Goal: Transaction & Acquisition: Purchase product/service

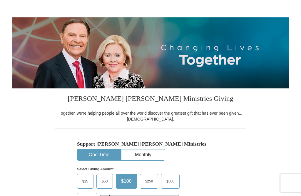
scroll to position [49, 0]
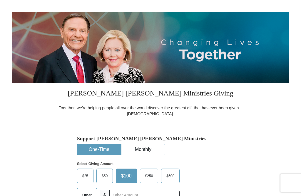
click at [107, 180] on span "$50" at bounding box center [105, 175] width 12 height 9
click at [0, 0] on input "$50" at bounding box center [0, 0] width 0 height 0
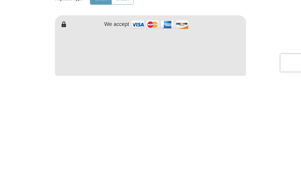
scroll to position [303, 0]
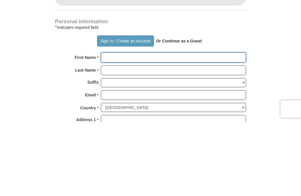
click at [111, 126] on input "First Name *" at bounding box center [173, 131] width 145 height 10
type input "[PERSON_NAME]"
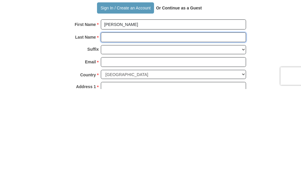
type input "[PERSON_NAME]"
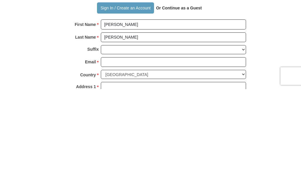
scroll to position [410, 0]
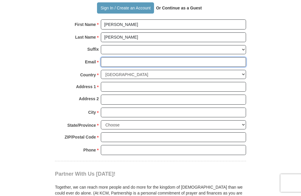
click at [116, 67] on input "Email *" at bounding box center [173, 62] width 145 height 10
type input "[PERSON_NAME][EMAIL_ADDRESS][DOMAIN_NAME]"
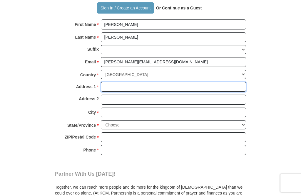
click at [112, 92] on input "Address 1 *" at bounding box center [173, 87] width 145 height 10
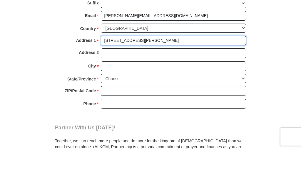
type input "[STREET_ADDRESS][PERSON_NAME]"
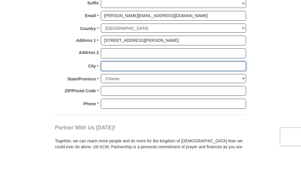
click at [110, 107] on input "City *" at bounding box center [173, 112] width 145 height 10
type input "[GEOGRAPHIC_DATA]"
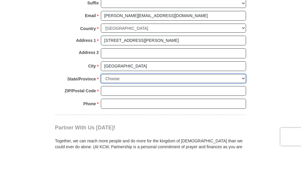
click at [245, 120] on select "Choose [US_STATE] [US_STATE] [US_STATE] [US_STATE] [US_STATE] Armed Forces Amer…" at bounding box center [173, 124] width 145 height 9
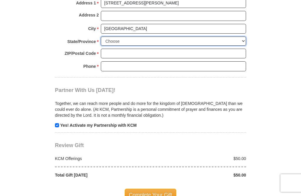
select select "MI"
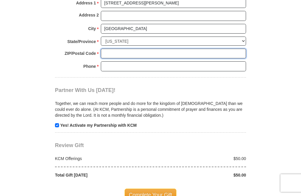
click at [112, 59] on input "ZIP/Postal Code *" at bounding box center [173, 54] width 145 height 10
type input "48847"
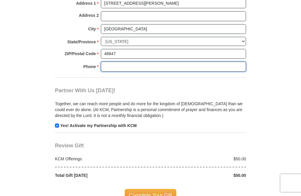
click at [108, 70] on input "Phone * *" at bounding box center [173, 66] width 145 height 10
type input "9898752129"
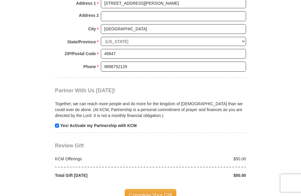
scroll to position [493, 0]
click at [140, 195] on span "Complete Your Gift" at bounding box center [151, 194] width 52 height 12
